Goal: Book appointment/travel/reservation

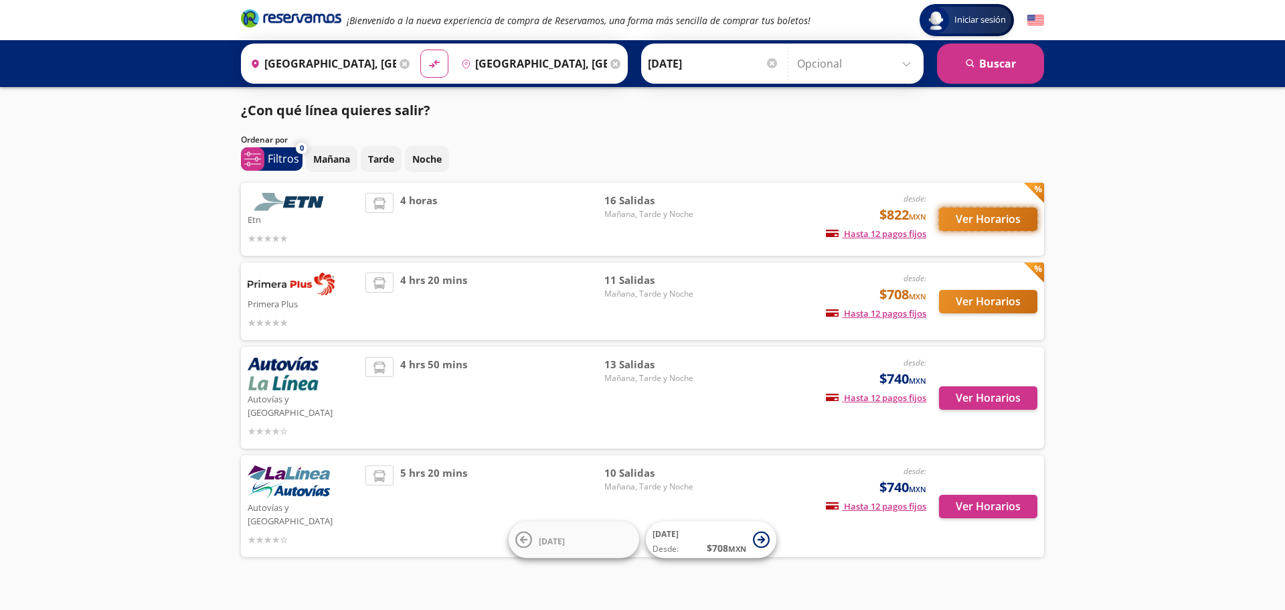
click at [967, 211] on button "Ver Horarios" at bounding box center [988, 219] width 98 height 23
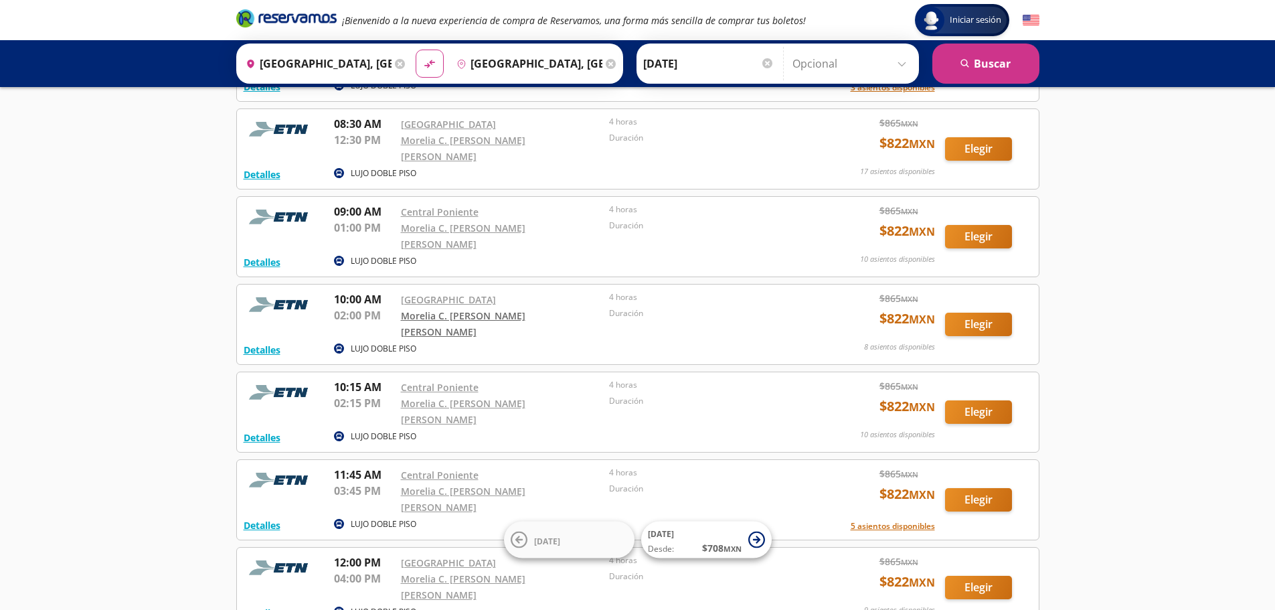
scroll to position [134, 0]
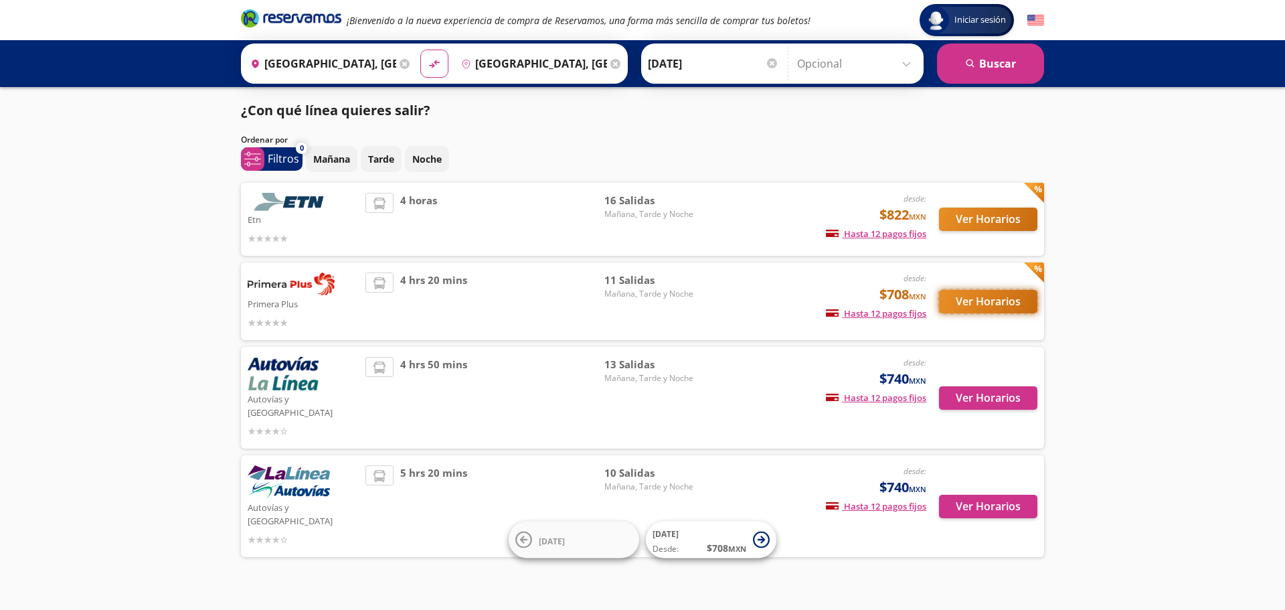
click at [992, 297] on button "Ver Horarios" at bounding box center [988, 301] width 98 height 23
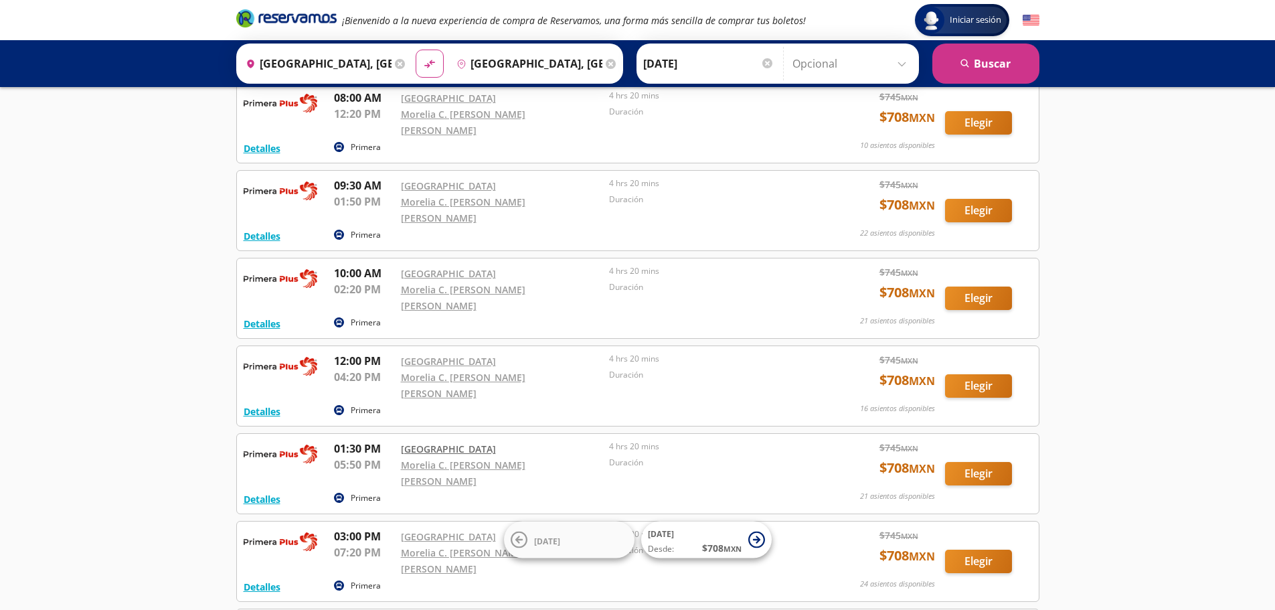
scroll to position [67, 0]
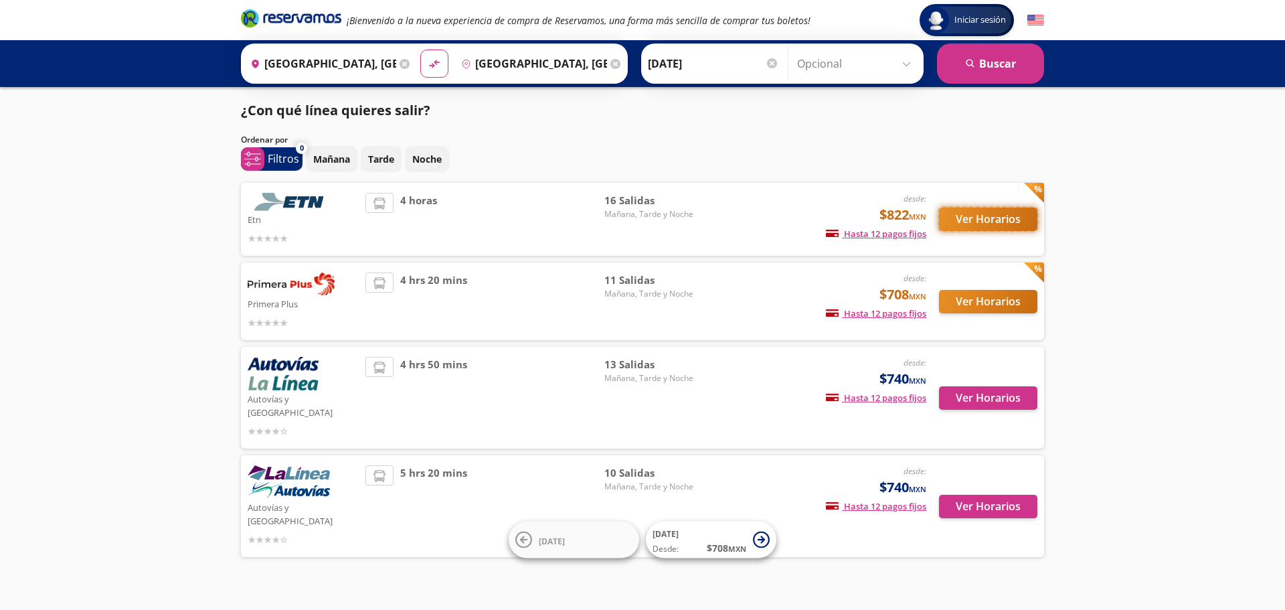
click at [956, 210] on button "Ver Horarios" at bounding box center [988, 219] width 98 height 23
click at [963, 389] on button "Ver Horarios" at bounding box center [988, 397] width 98 height 23
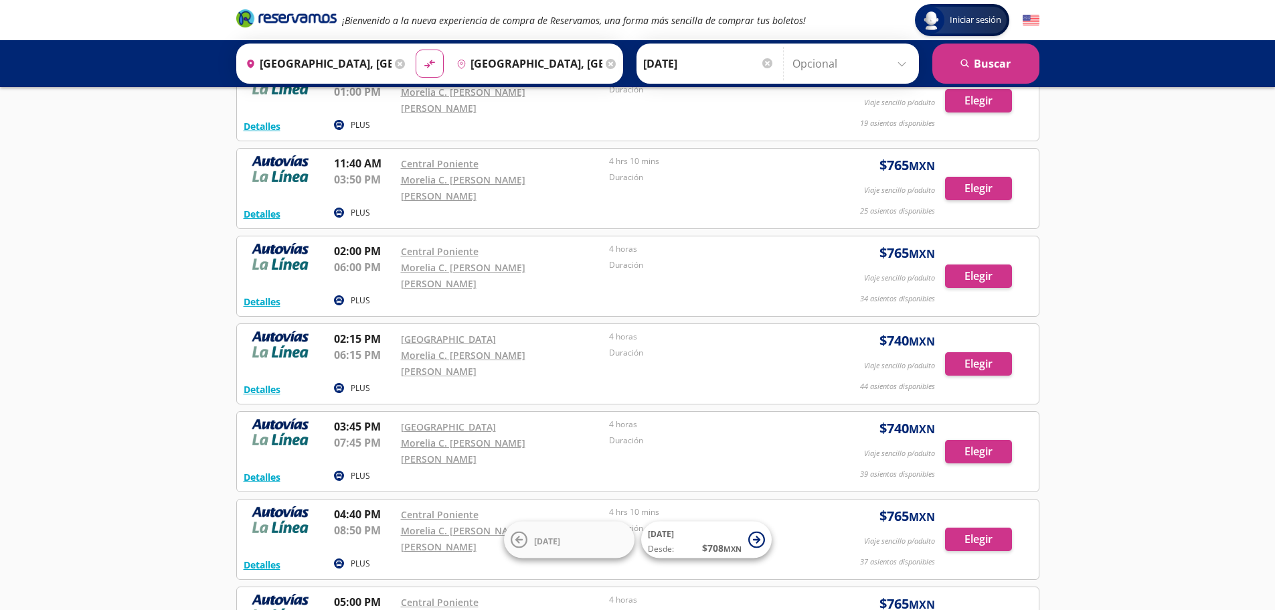
scroll to position [67, 0]
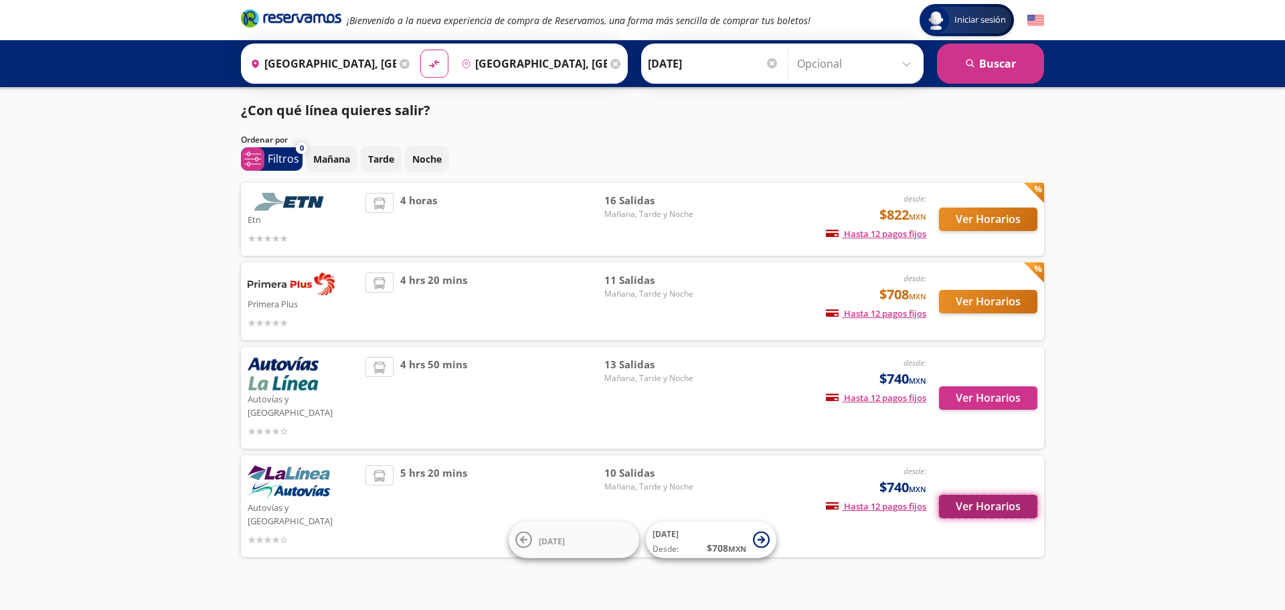
click at [1008, 495] on button "Ver Horarios" at bounding box center [988, 506] width 98 height 23
